Goal: Communication & Community: Participate in discussion

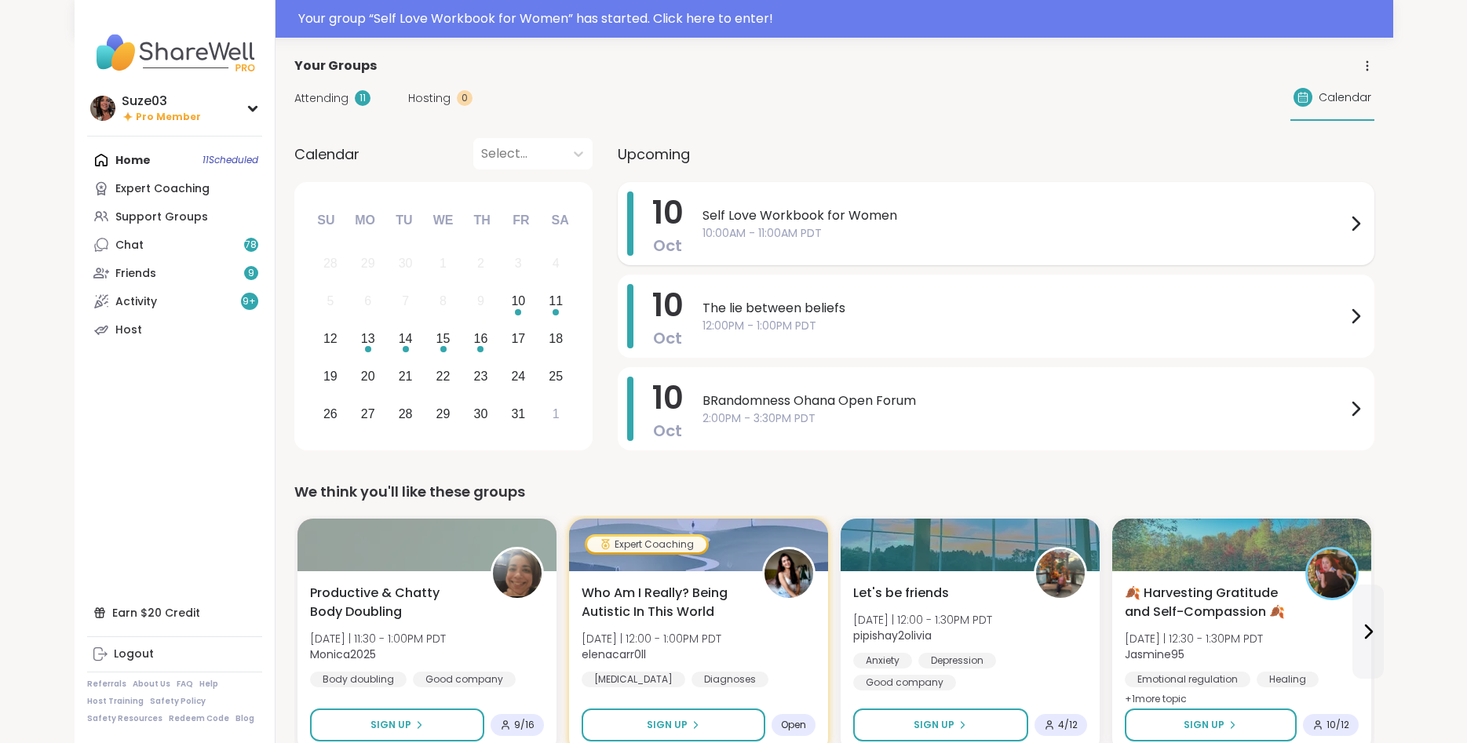
click at [1354, 224] on icon at bounding box center [1355, 223] width 19 height 19
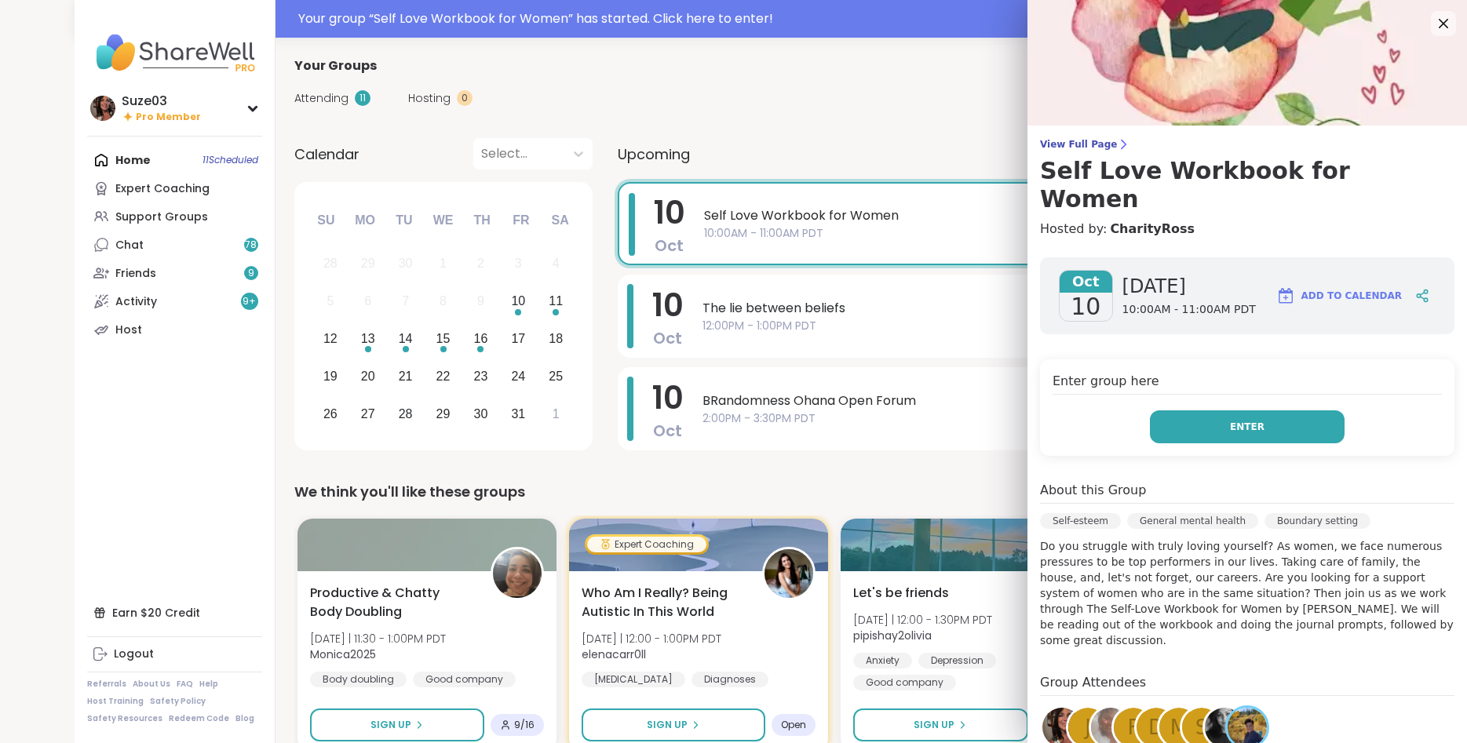
click at [1262, 410] on button "Enter" at bounding box center [1247, 426] width 195 height 33
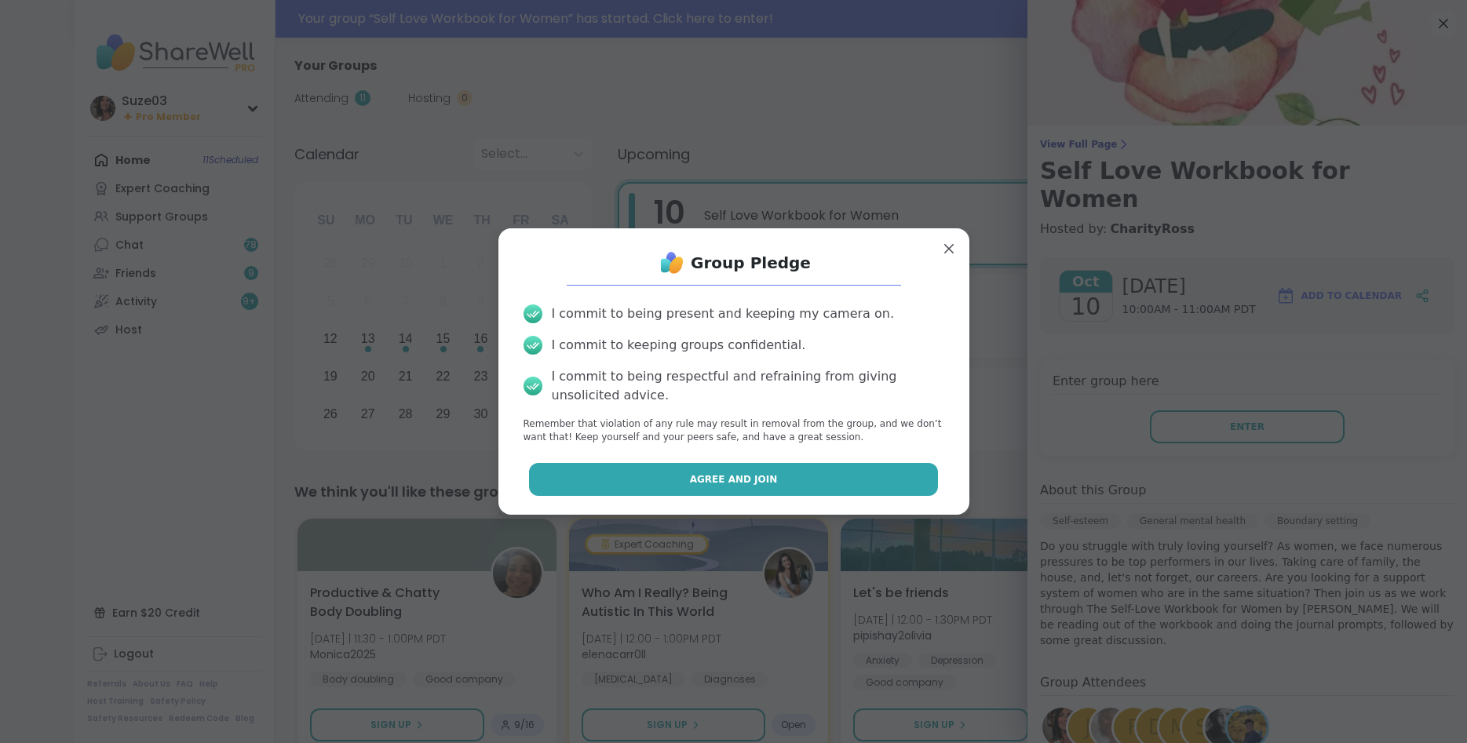
click at [829, 481] on button "Agree and Join" at bounding box center [733, 479] width 409 height 33
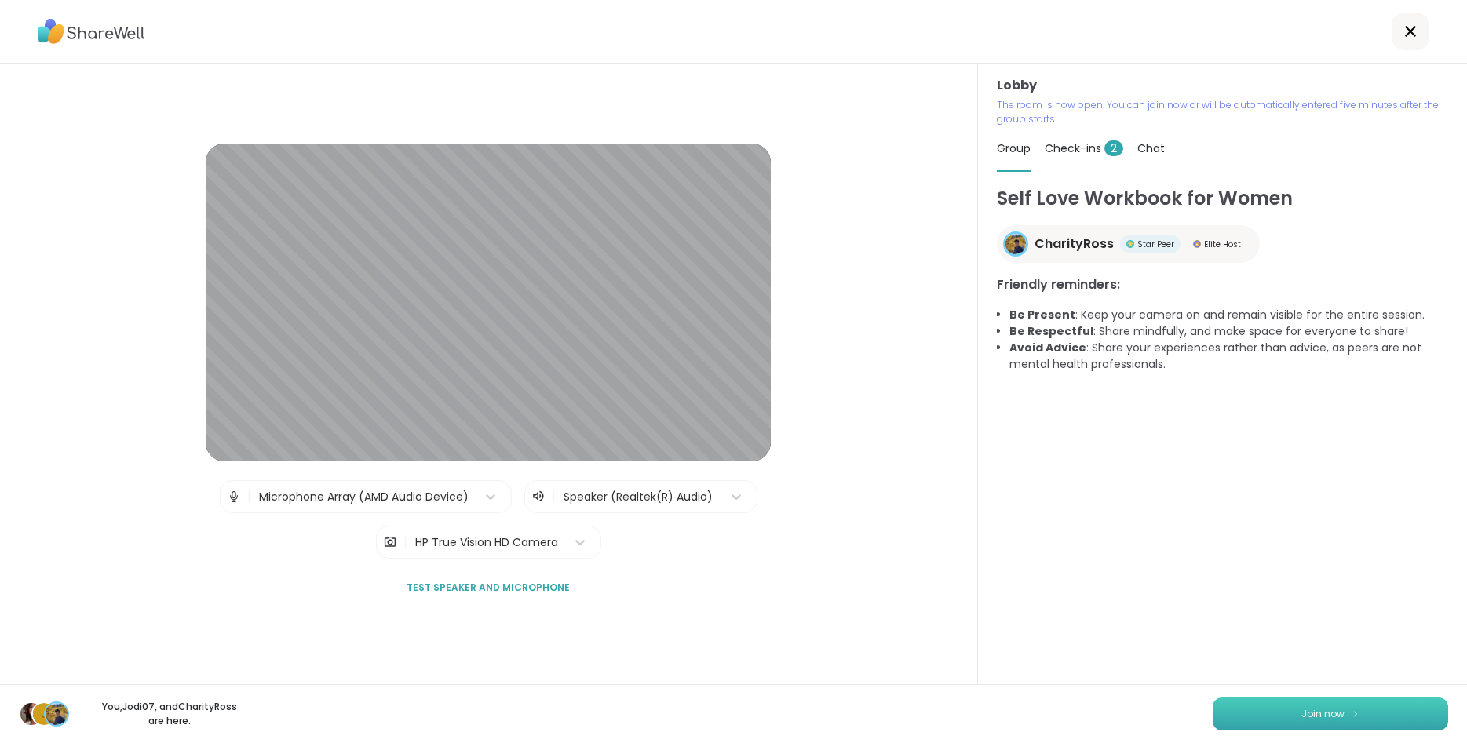
click at [1294, 716] on button "Join now" at bounding box center [1329, 714] width 235 height 33
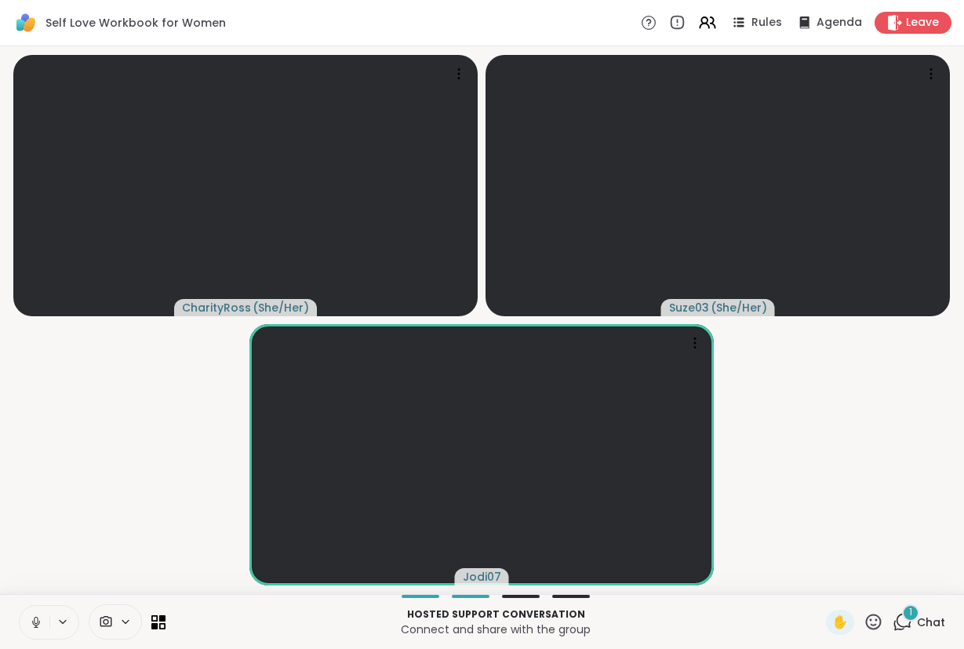
click at [877, 614] on icon at bounding box center [874, 622] width 20 height 20
click at [820, 581] on span "❤️" at bounding box center [828, 580] width 16 height 19
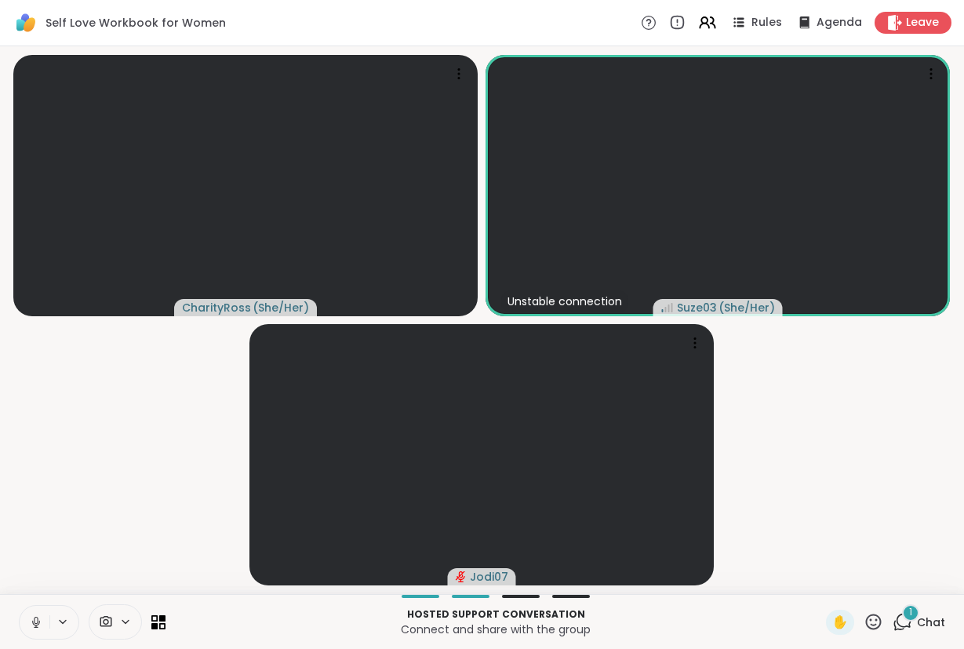
click at [114, 519] on video-player-container "CharityRoss ( She/Her ) Unstable connection Suze03 ( She/Her ) Jodi07" at bounding box center [482, 320] width 946 height 535
